Goal: Information Seeking & Learning: Learn about a topic

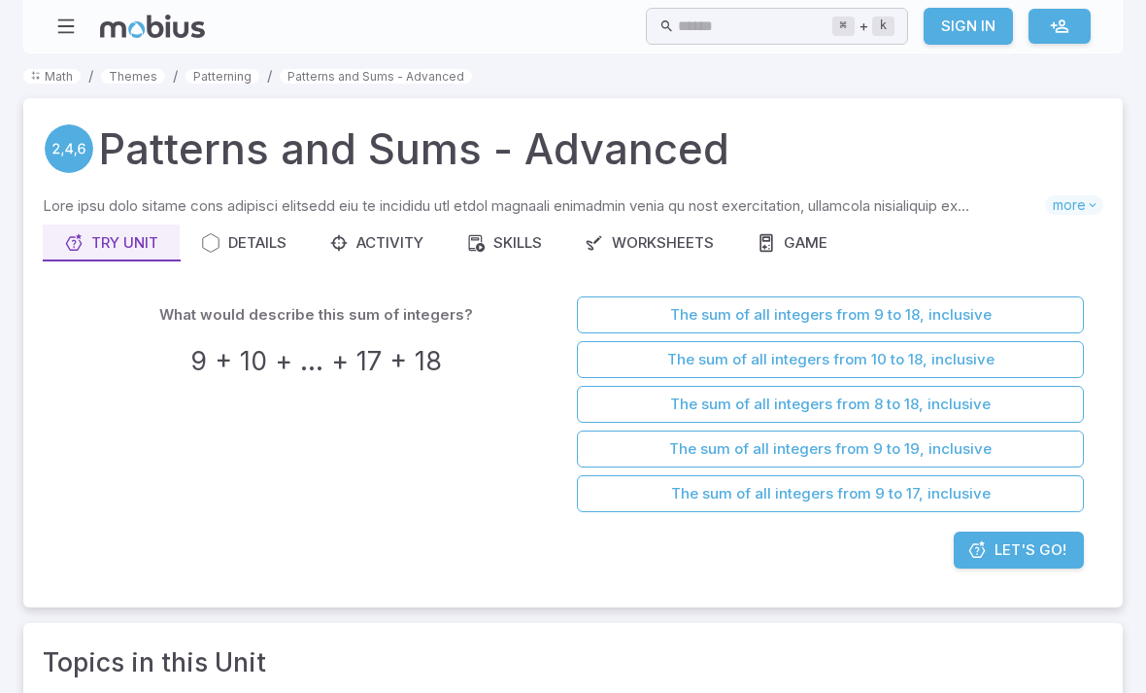
click at [53, 81] on link "Math" at bounding box center [51, 76] width 57 height 15
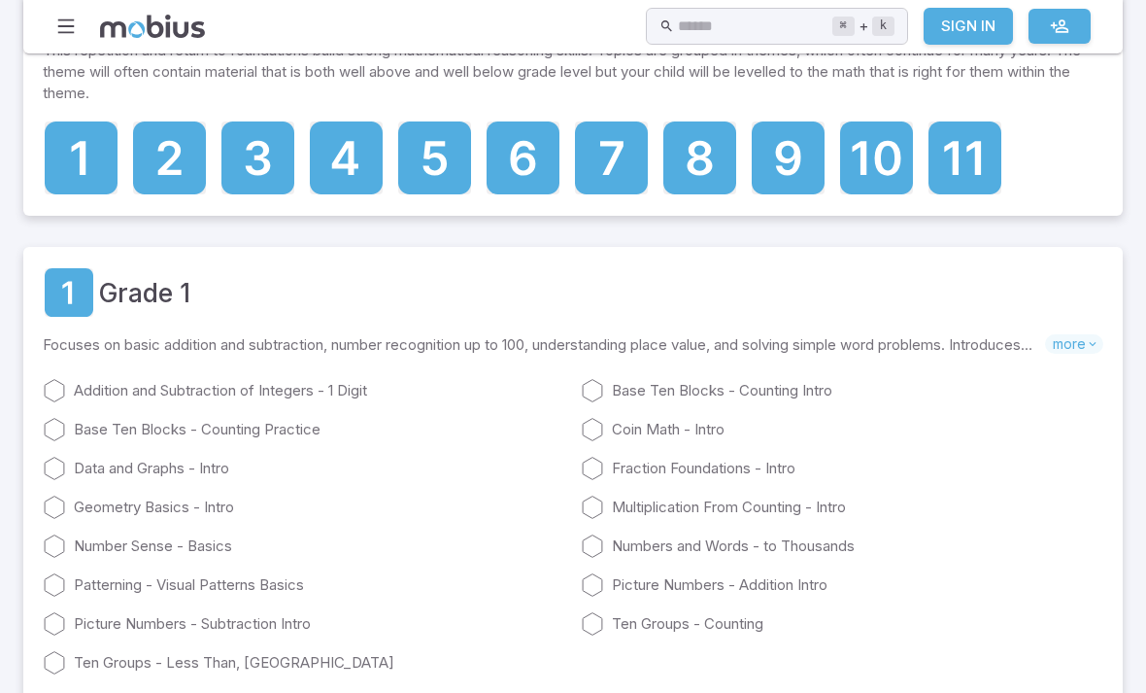
scroll to position [162, 0]
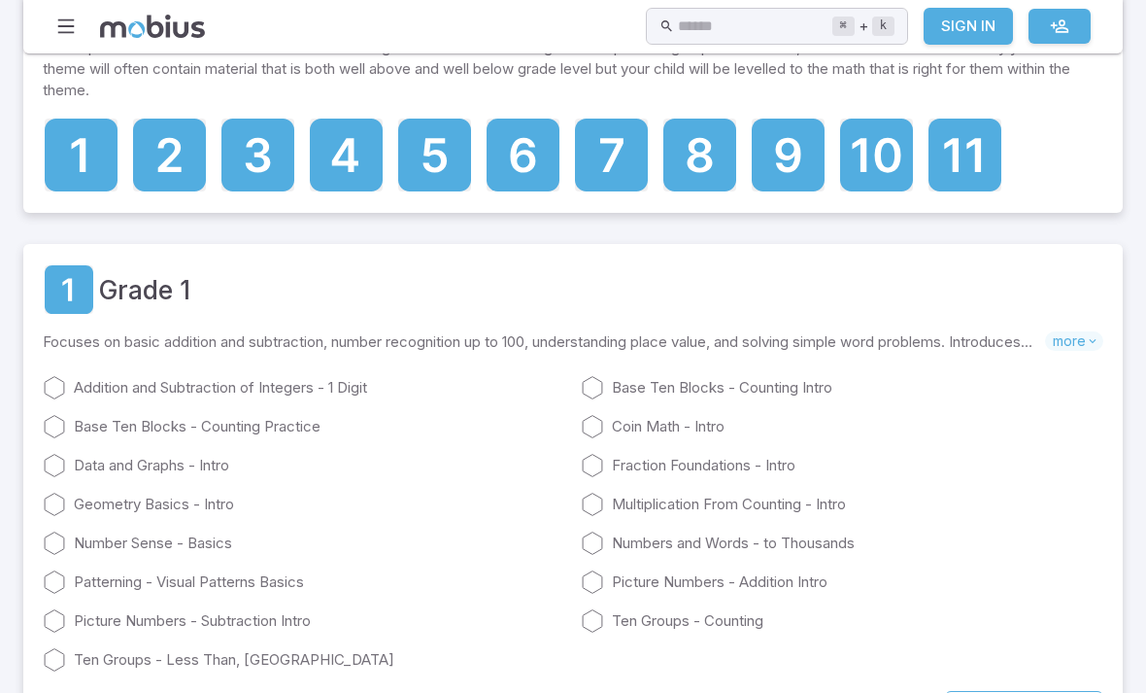
click at [614, 153] on icon at bounding box center [611, 155] width 23 height 34
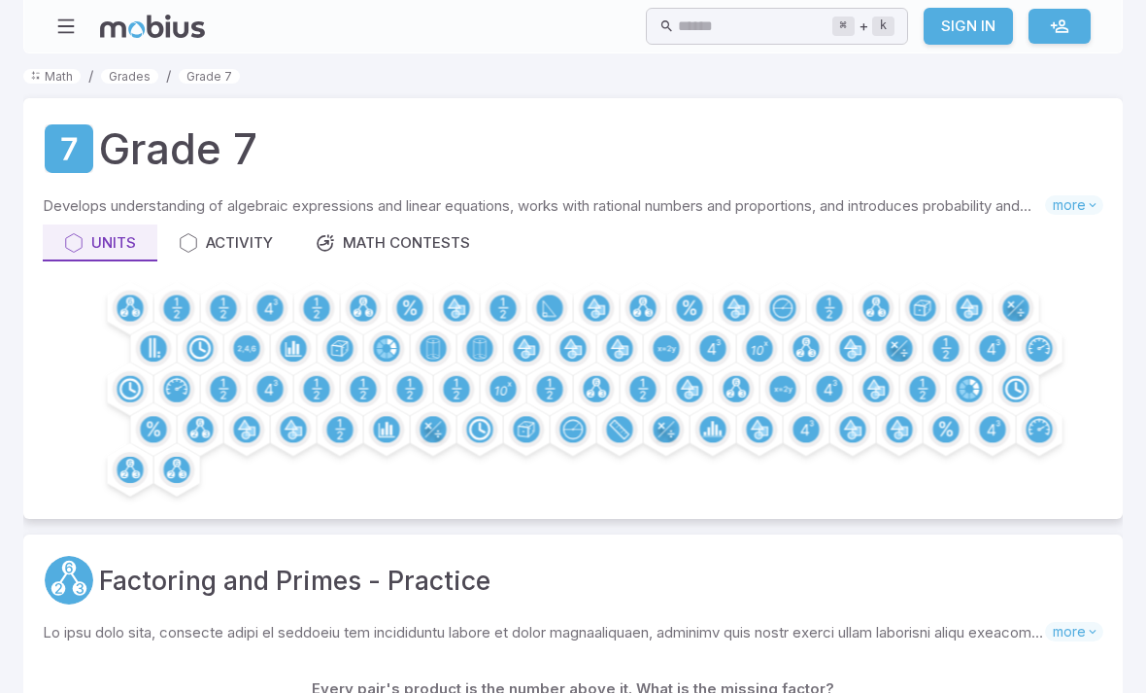
click at [857, 342] on circle at bounding box center [852, 348] width 26 height 26
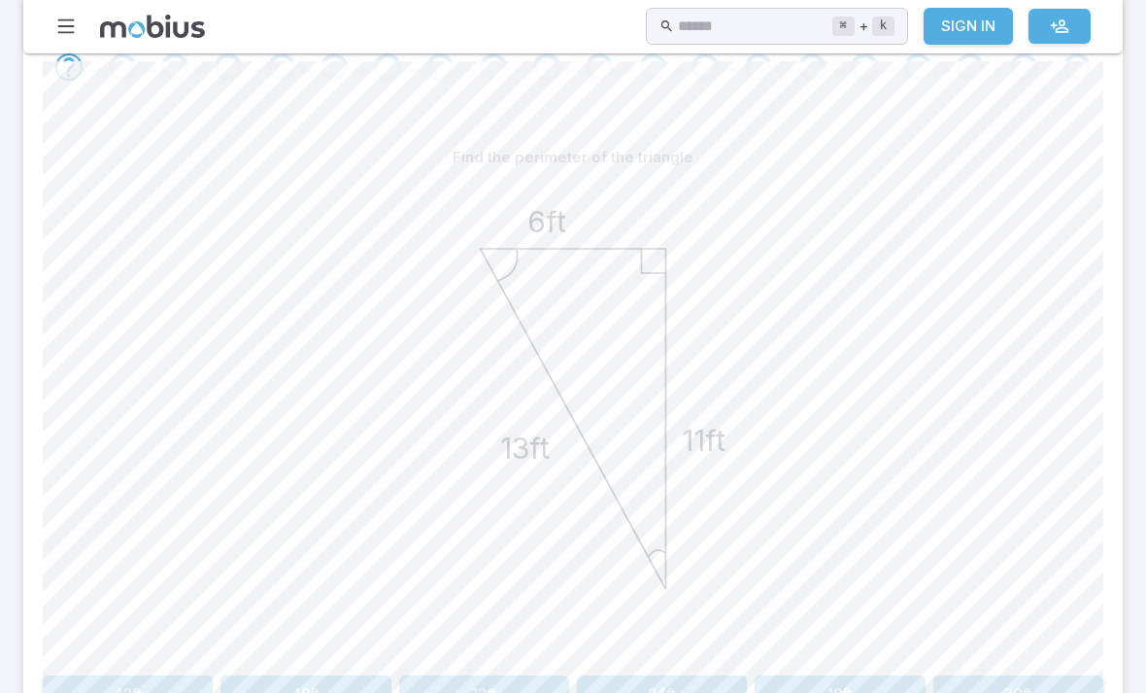
scroll to position [458, 0]
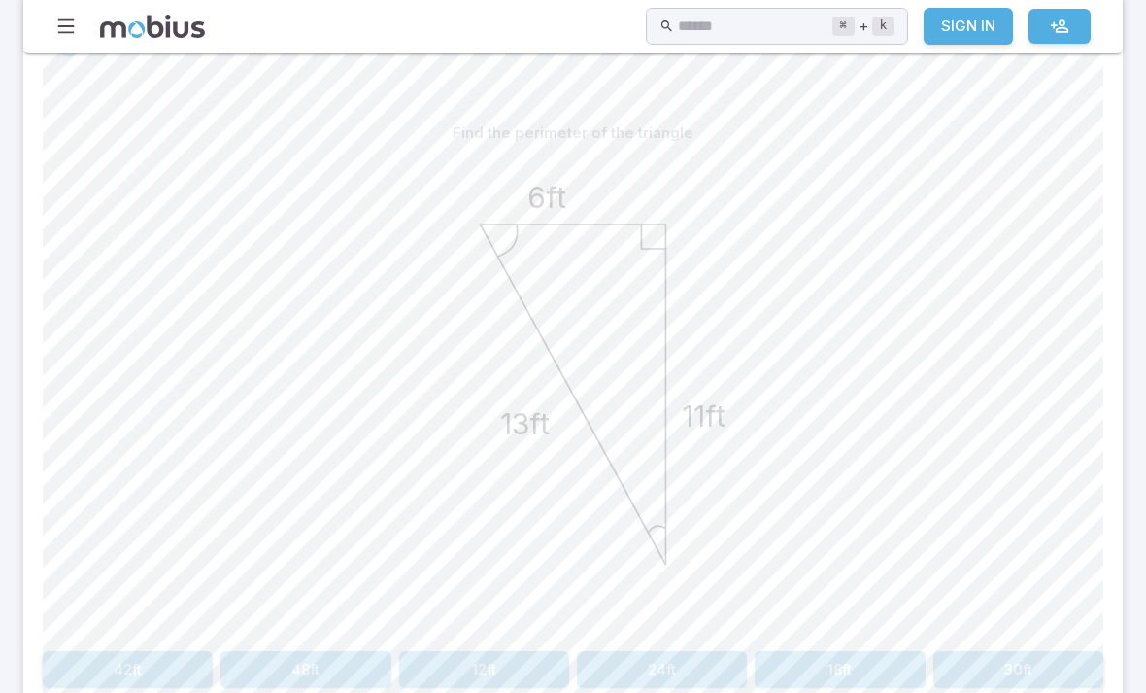
click at [1061, 672] on button "30ft" at bounding box center [1018, 669] width 170 height 37
click at [175, 683] on button "12m" at bounding box center [128, 669] width 170 height 37
click at [490, 674] on button "59in" at bounding box center [484, 669] width 170 height 37
click at [662, 643] on div "Find the perimeter of the kite 4ft 5ft 22ft 32ft 11ft 18ft 36ft 29ft" at bounding box center [573, 401] width 1061 height 573
click at [643, 661] on button "18ft" at bounding box center [662, 669] width 170 height 37
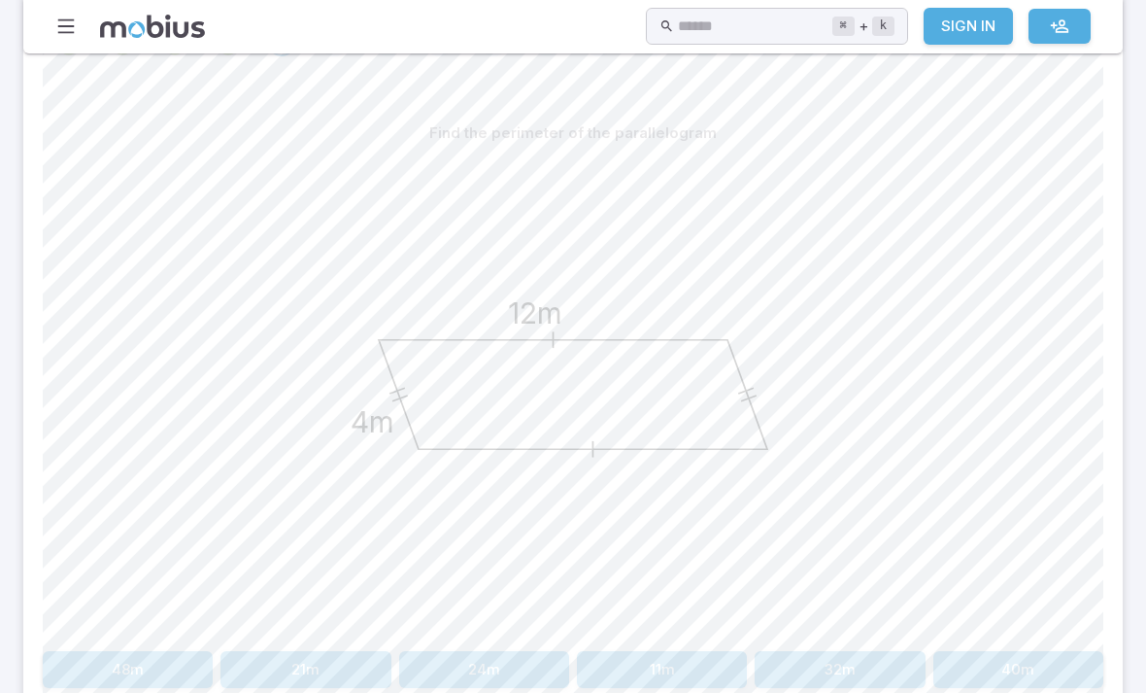
click at [846, 665] on button "32m" at bounding box center [840, 669] width 170 height 37
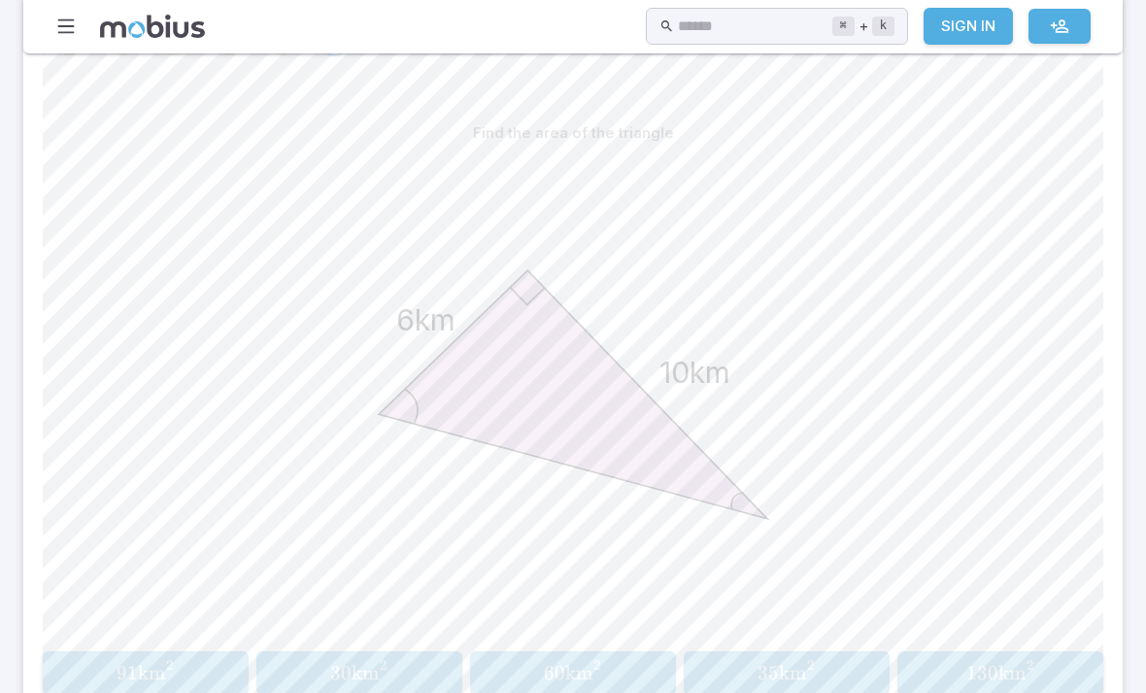
click at [368, 669] on span "km" at bounding box center [366, 673] width 28 height 24
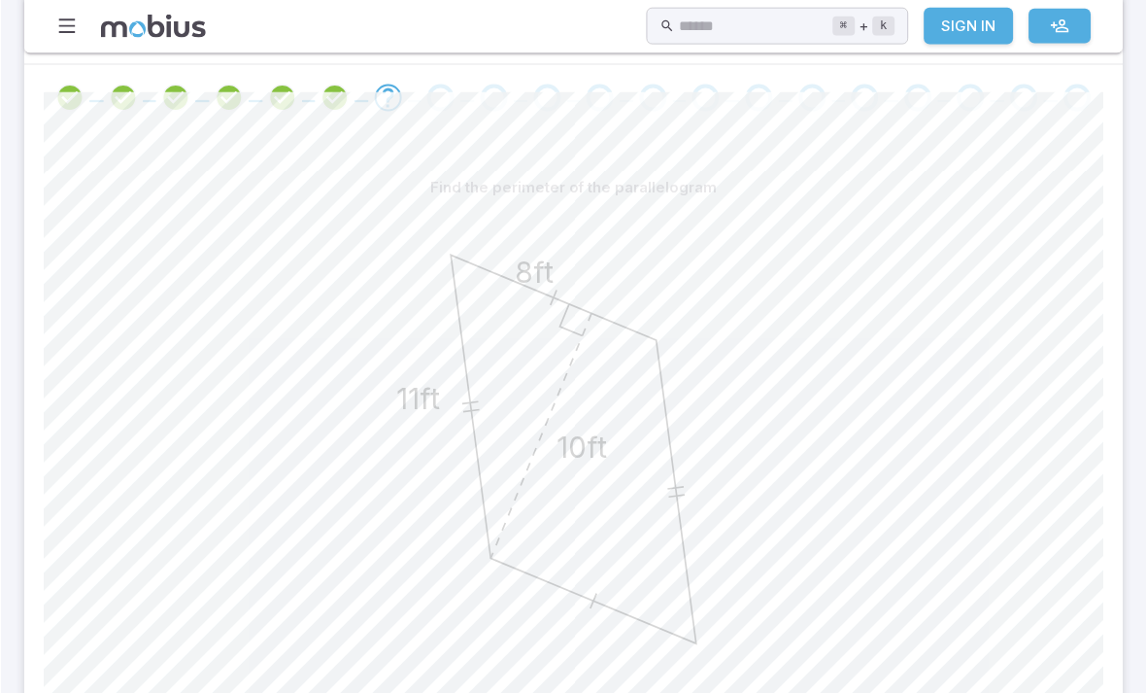
scroll to position [408, 0]
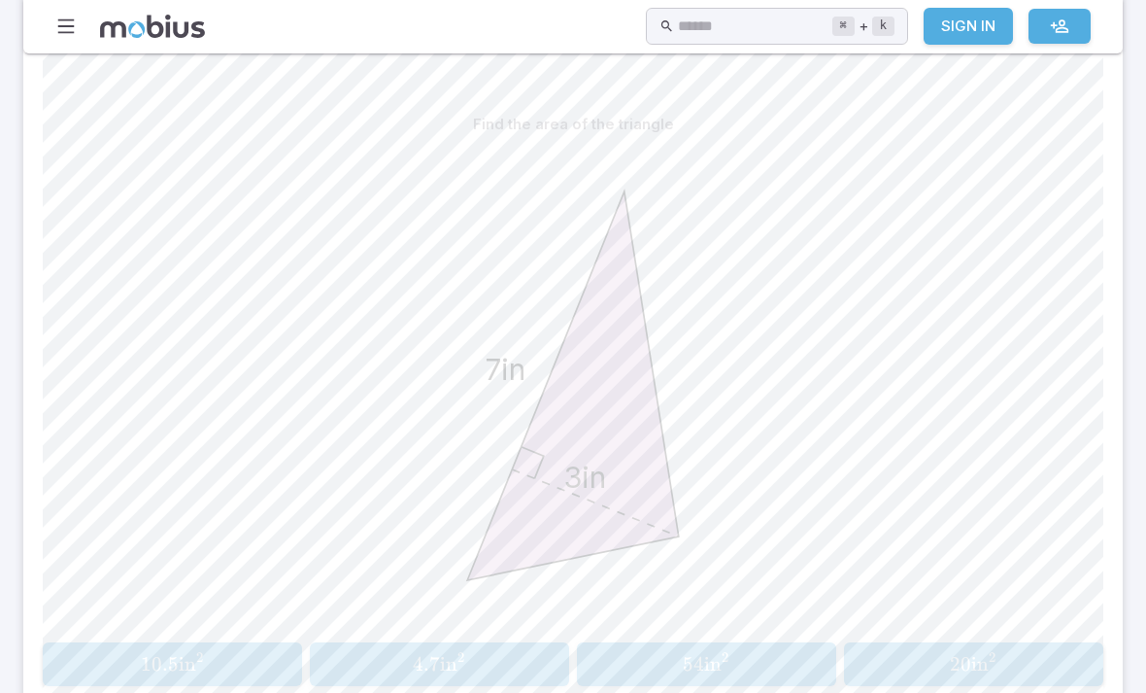
scroll to position [467, 0]
click at [251, 658] on span "10.5 in 2" at bounding box center [172, 664] width 247 height 24
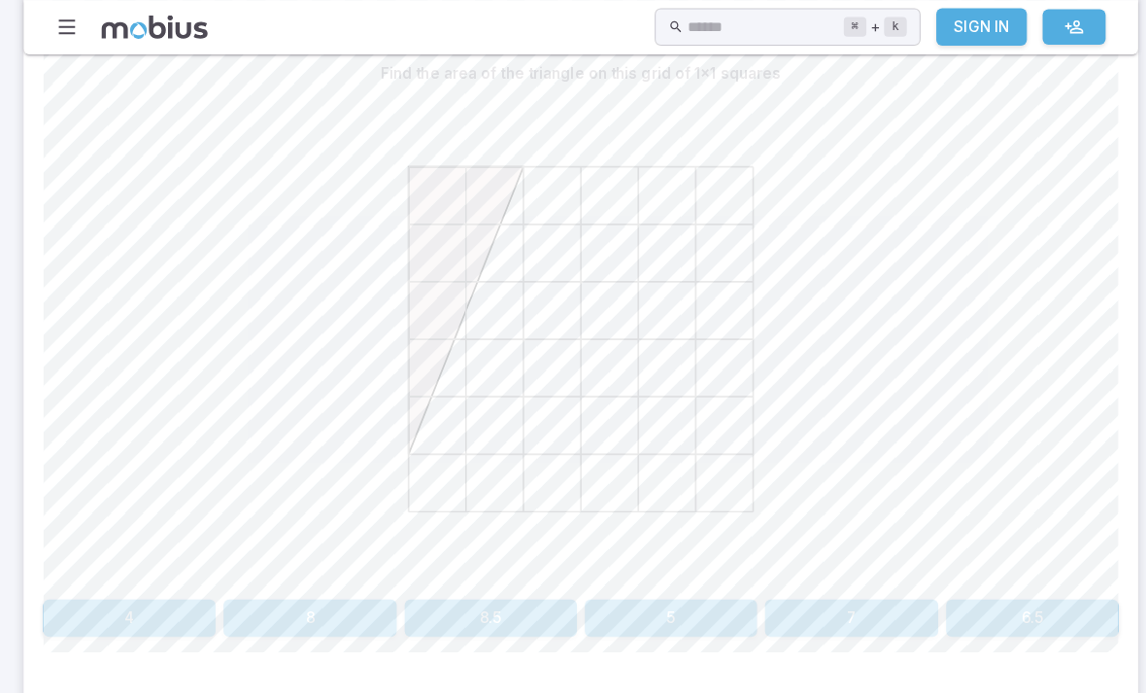
scroll to position [519, 0]
click at [667, 600] on button "5" at bounding box center [662, 609] width 170 height 37
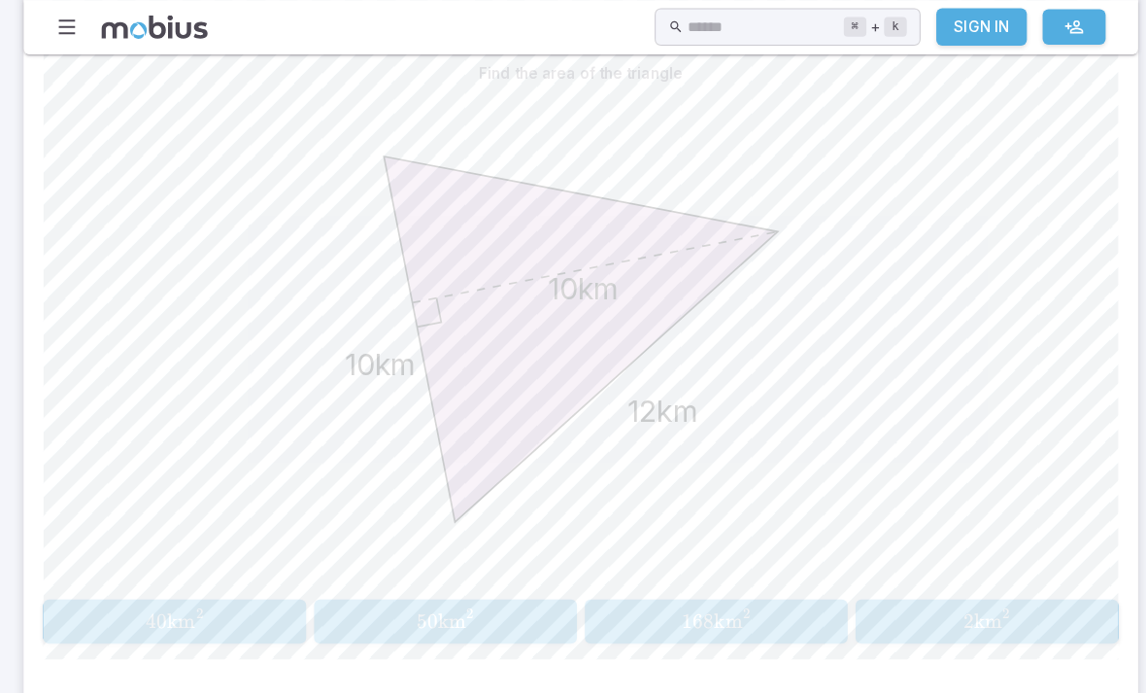
click at [489, 622] on span "50 km 2" at bounding box center [439, 612] width 247 height 24
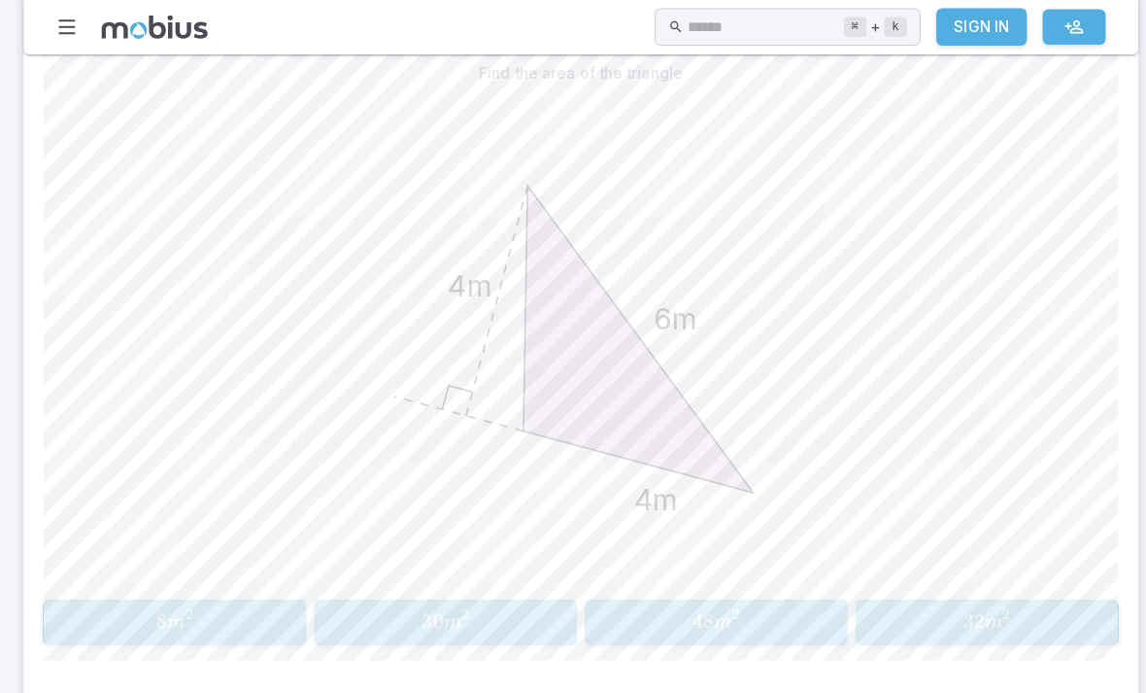
click at [105, 591] on button "8 m 2 8m^2 8 m 2" at bounding box center [172, 614] width 259 height 46
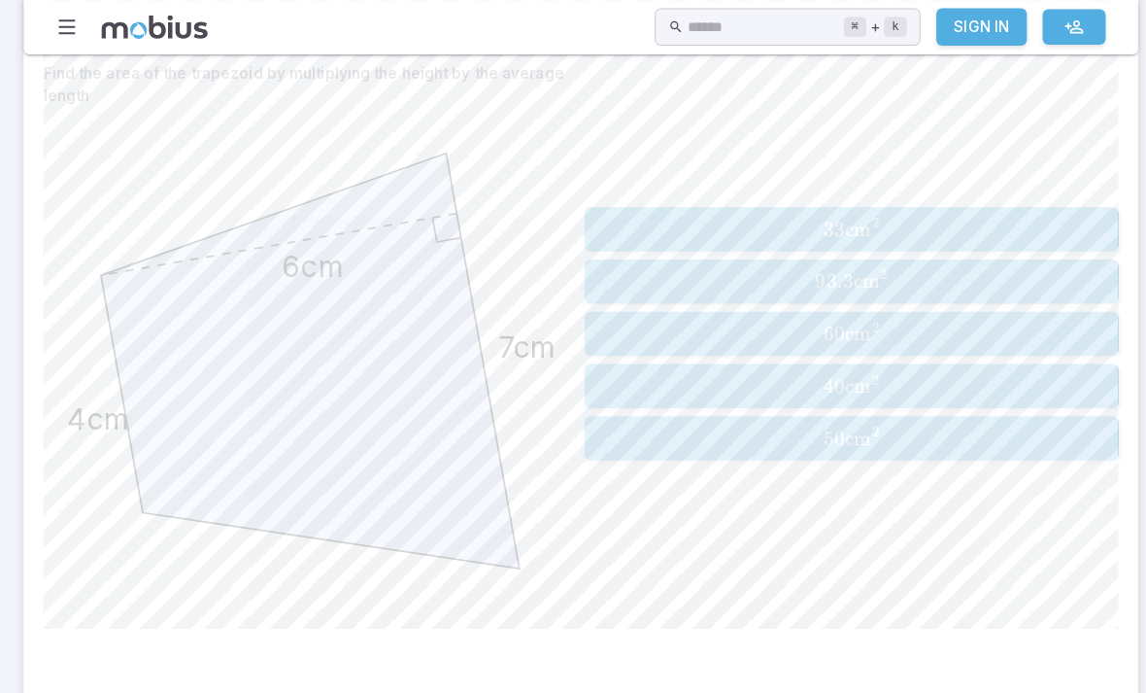
click at [806, 179] on div "33 cm 2 33\text{cm}^2 33 cm 2 93.3 cm 2 93.3\text{cm}^2 93.3 cm 2 60 cm 2 60\te…" at bounding box center [840, 329] width 526 height 550
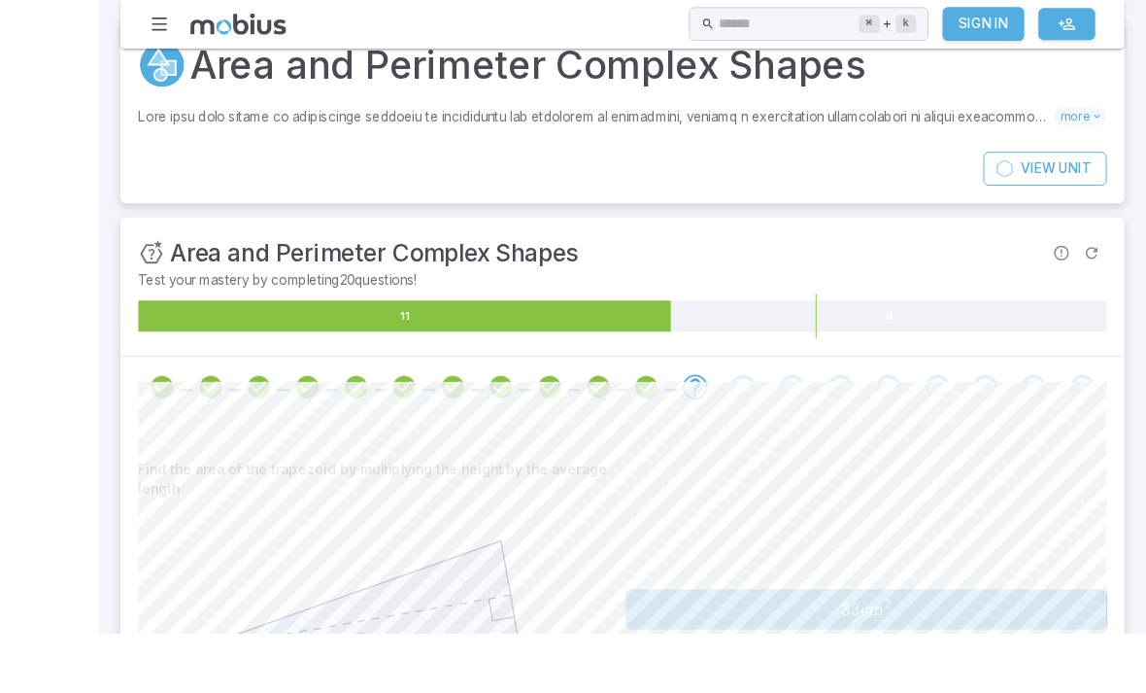
scroll to position [79, 0]
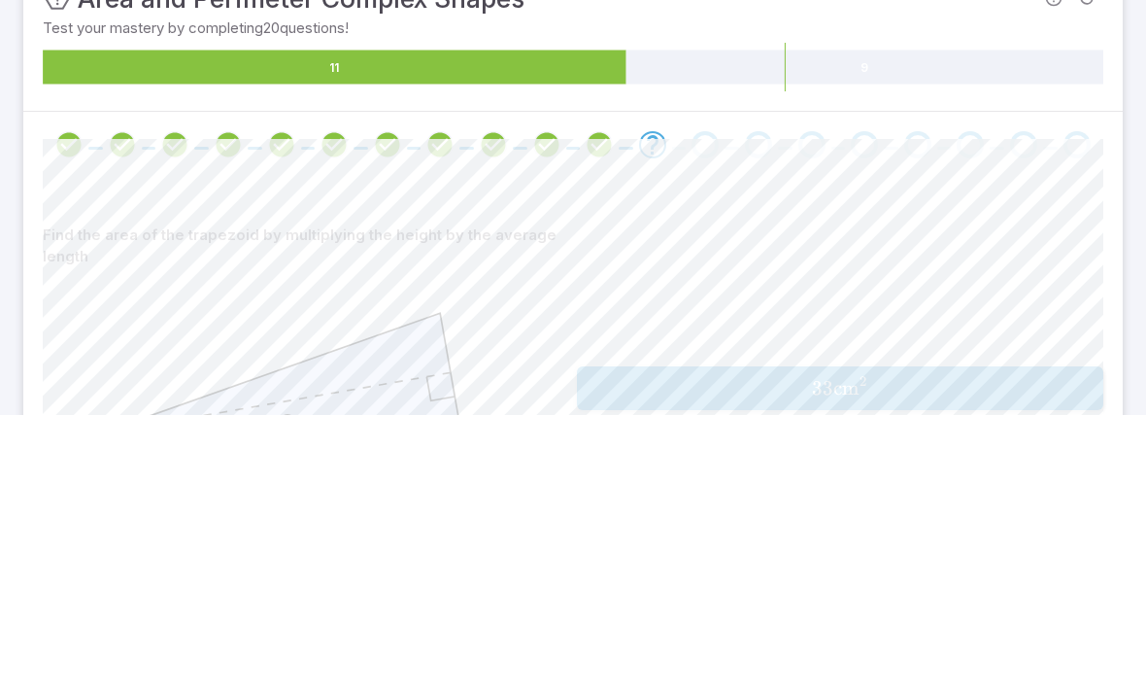
click at [1139, 631] on section "Math / Grades / Grade 7 / Area and Perimeter Complex Shapes Area and Perimeter …" at bounding box center [573, 588] width 1146 height 1227
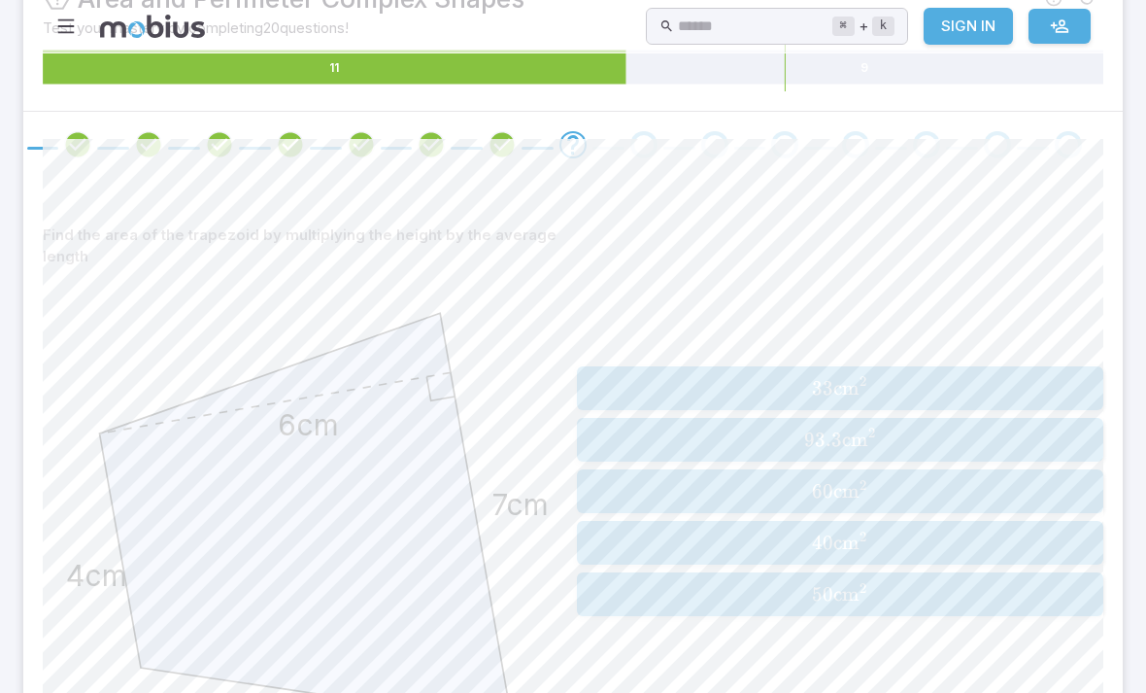
scroll to position [0, 0]
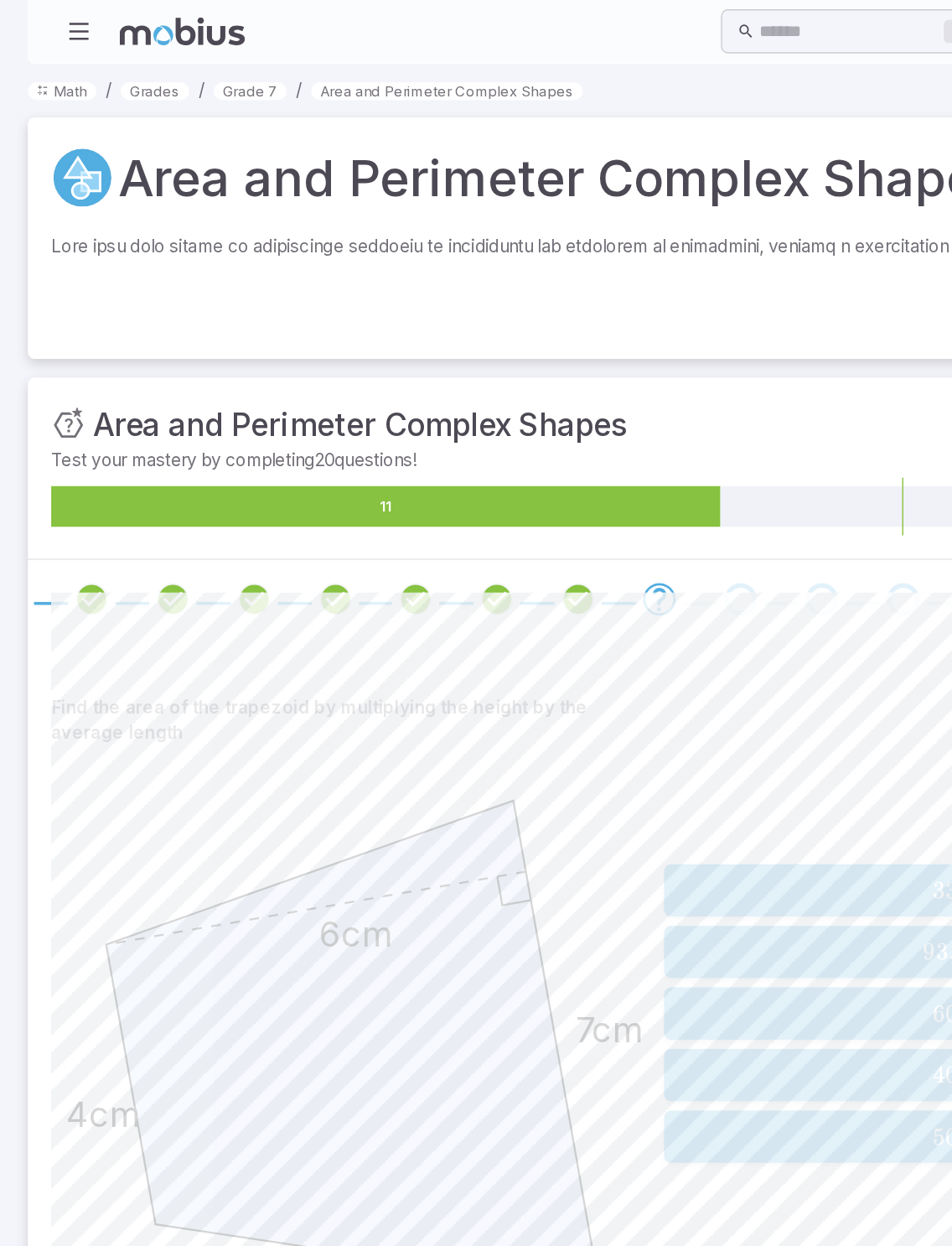
click at [624, 598] on div "33 cm 2 33\text{cm}^2 33 cm 2 93.3 cm 2 93.3\text{cm}^2 93.3 cm 2 60 cm 2 60\te…" at bounding box center [697, 732] width 436 height 475
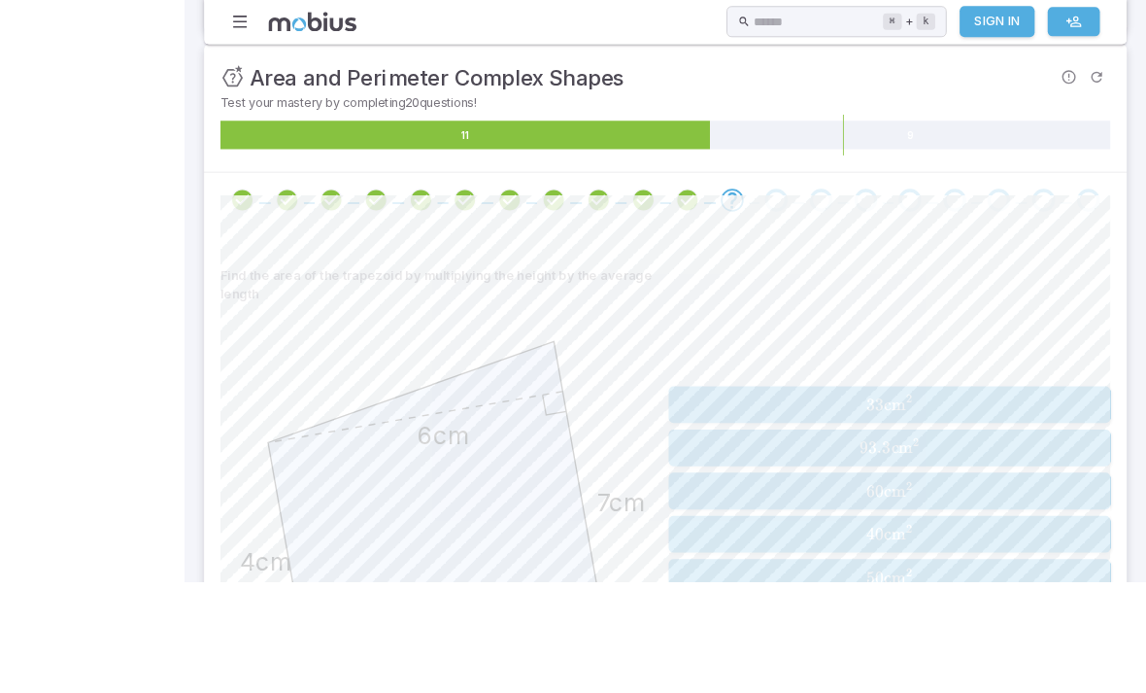
scroll to position [413, 0]
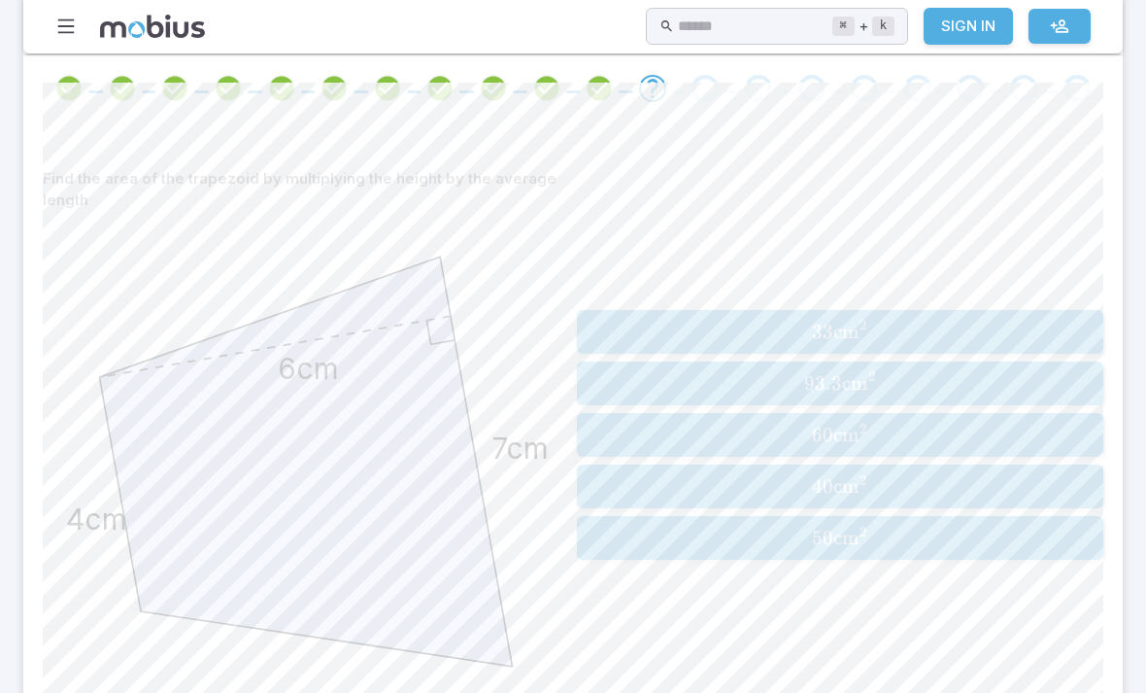
click at [968, 313] on button "33 cm 2 33\text{cm}^2 33 cm 2" at bounding box center [840, 332] width 526 height 44
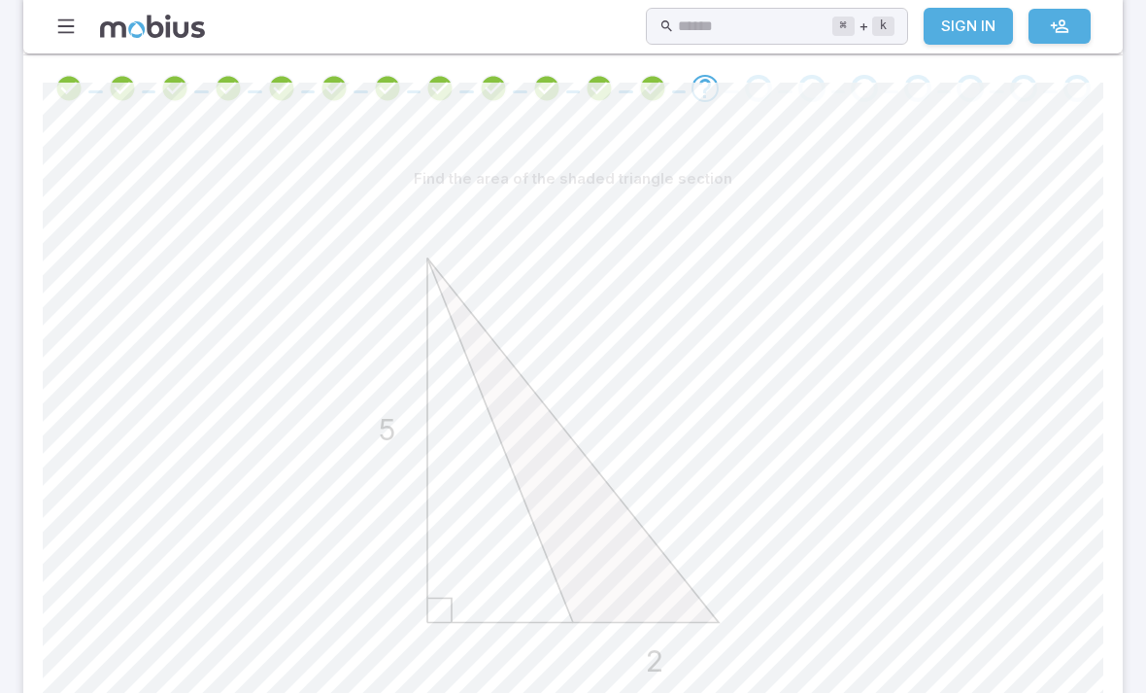
click at [658, 692] on div "Find the area of the shaded triangle section within the square 4 w=6 h=6 Center…" at bounding box center [573, 454] width 1061 height 666
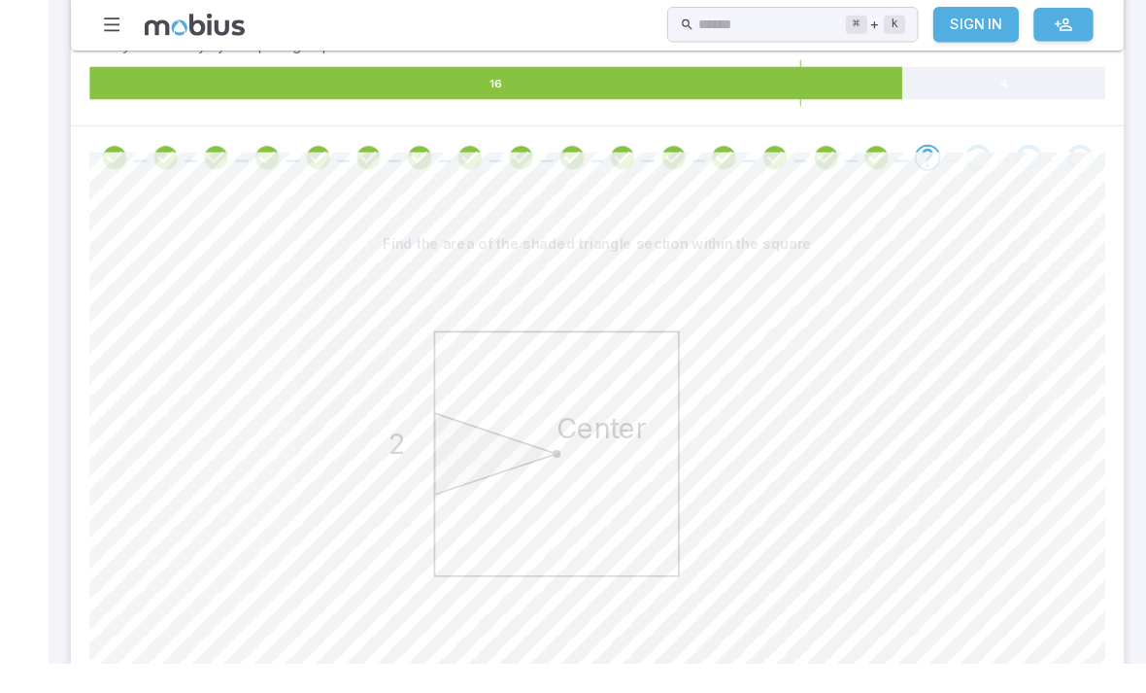
scroll to position [402, 0]
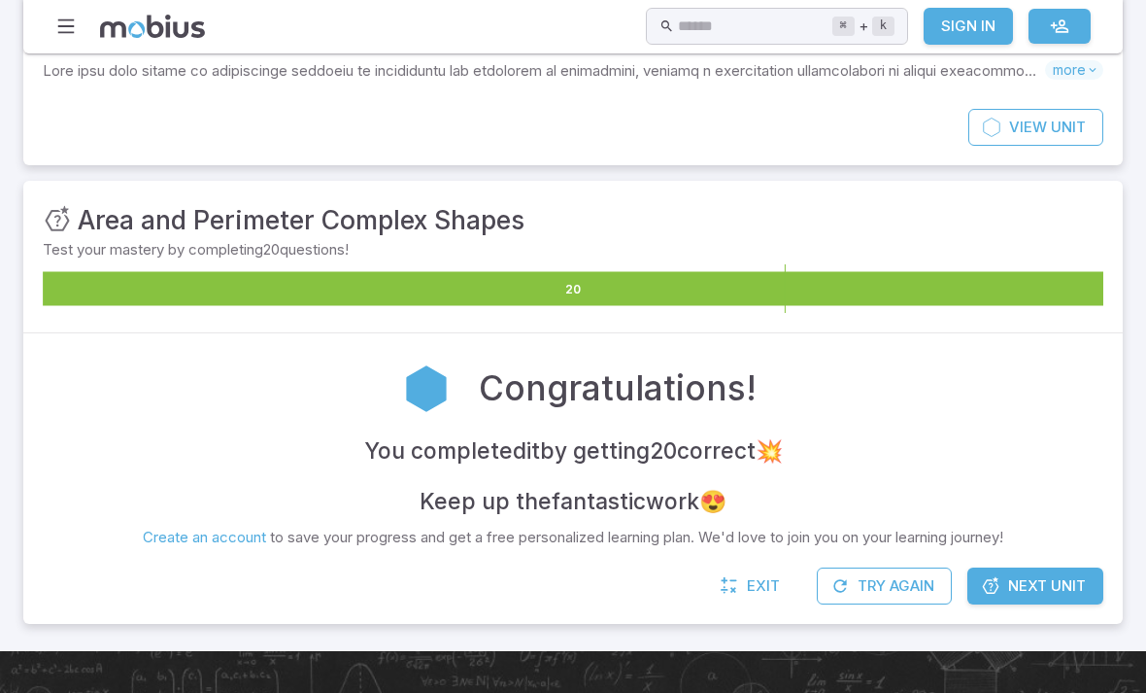
scroll to position [0, 0]
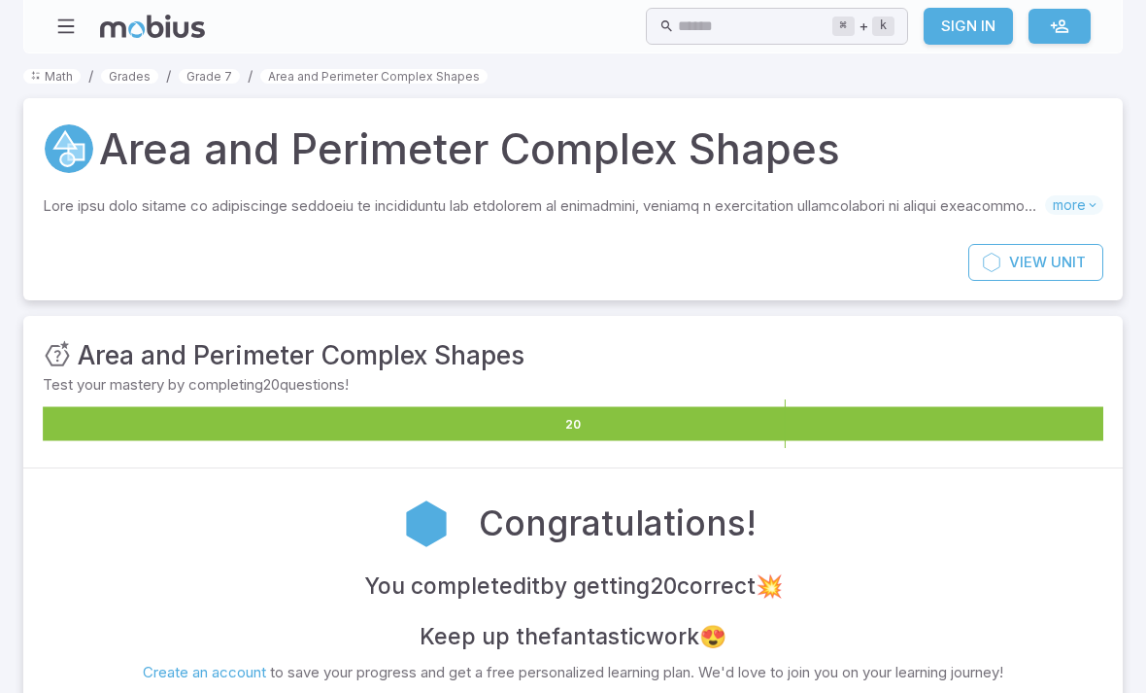
click at [797, 428] on icon at bounding box center [573, 423] width 1061 height 34
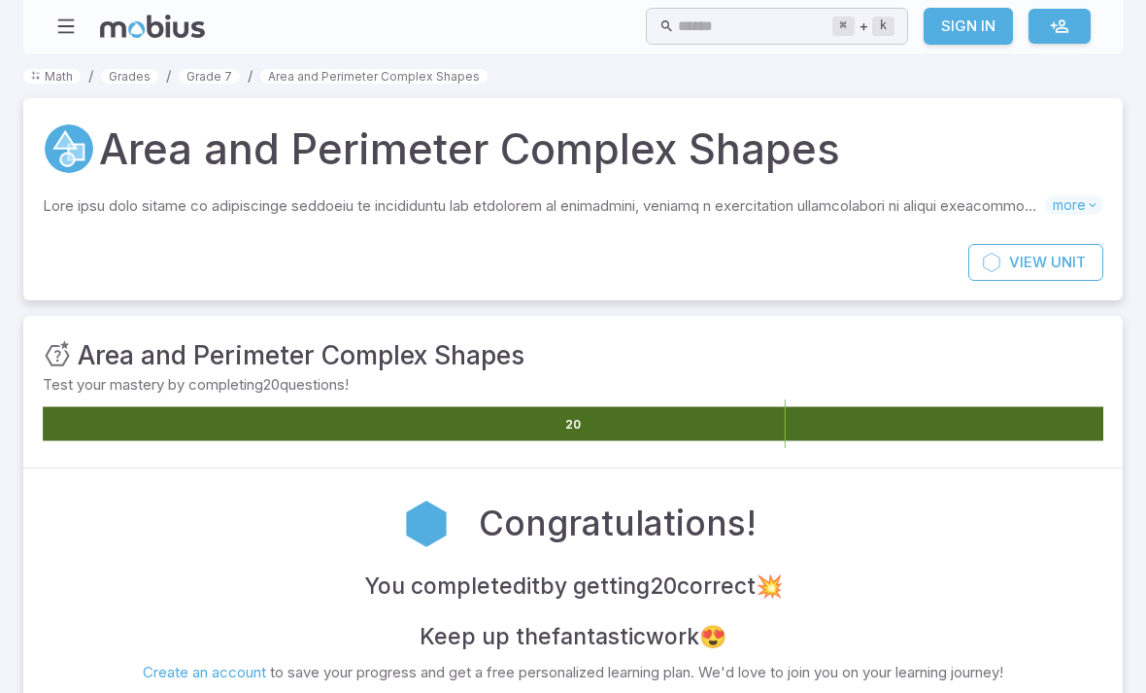
click at [797, 427] on icon at bounding box center [573, 423] width 1061 height 34
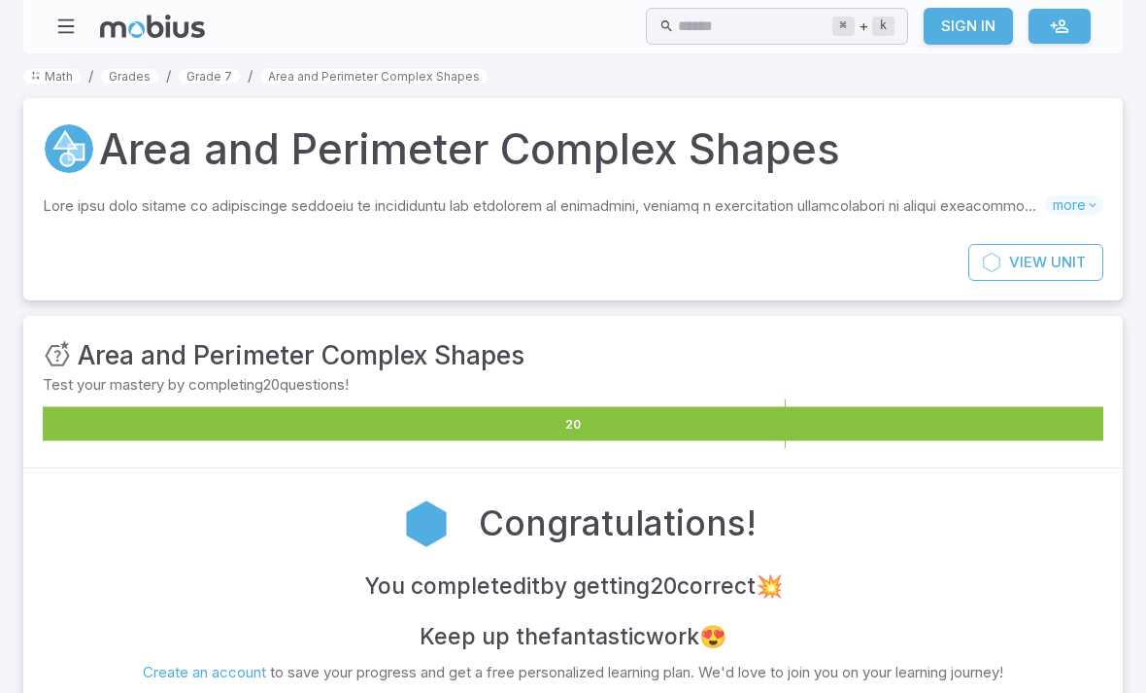
click at [798, 412] on icon at bounding box center [573, 423] width 1061 height 34
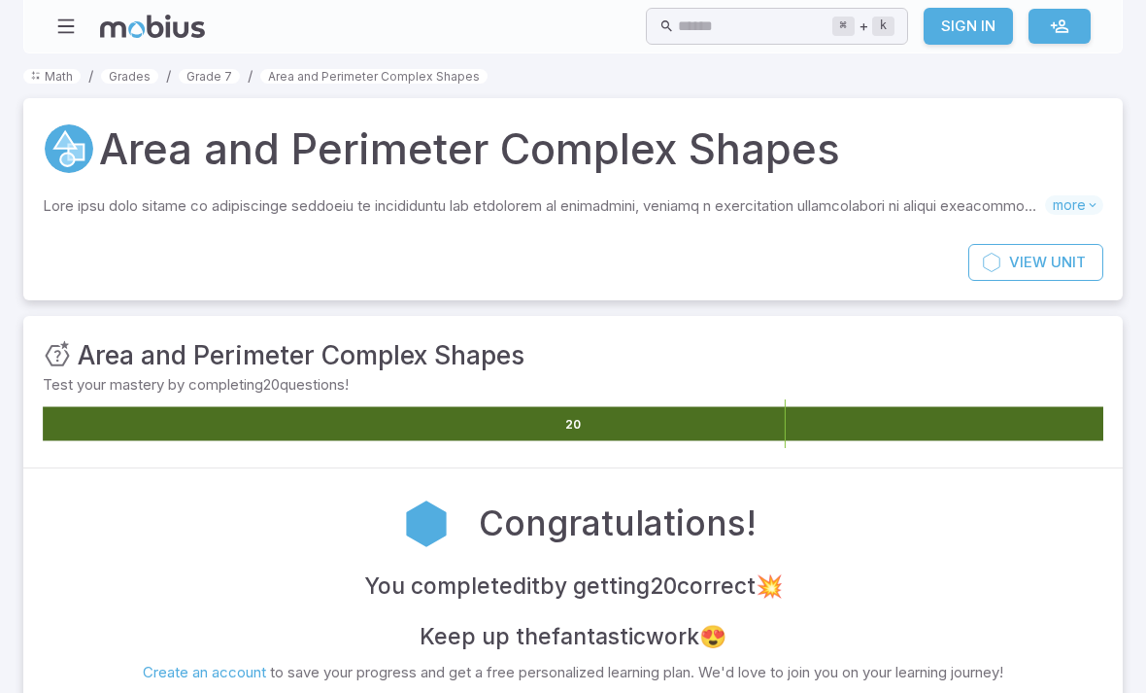
click at [1001, 350] on div "Unit Mastery : Area and Perimeter Complex Shapes" at bounding box center [573, 354] width 1061 height 39
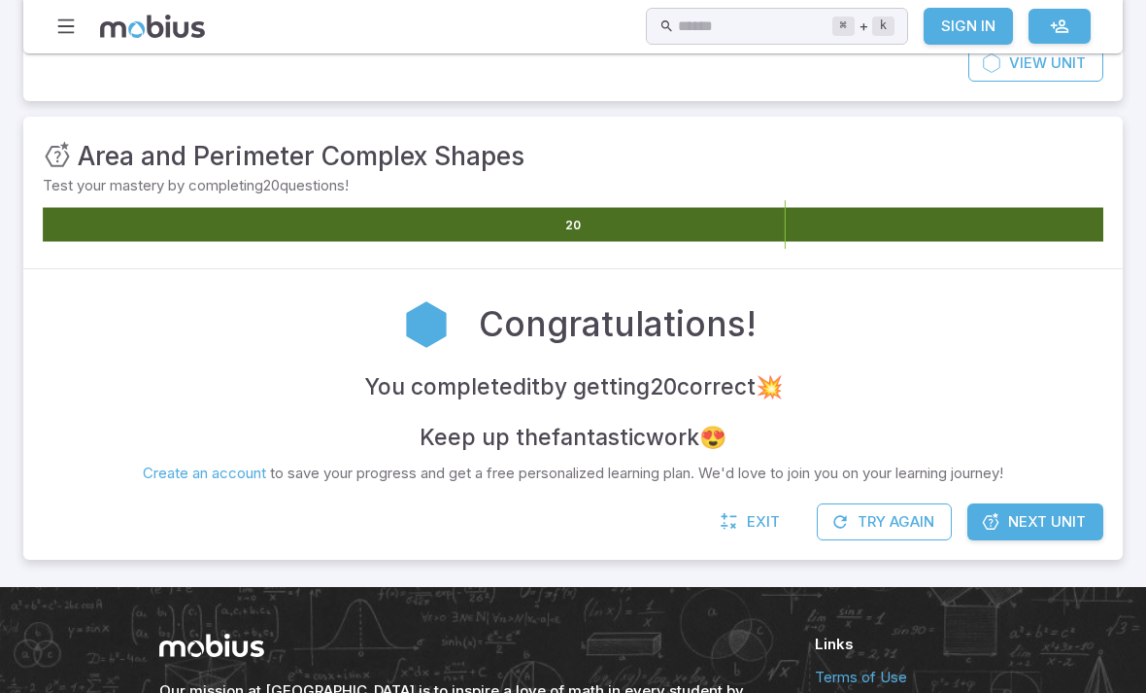
scroll to position [189, 0]
